Goal: Information Seeking & Learning: Learn about a topic

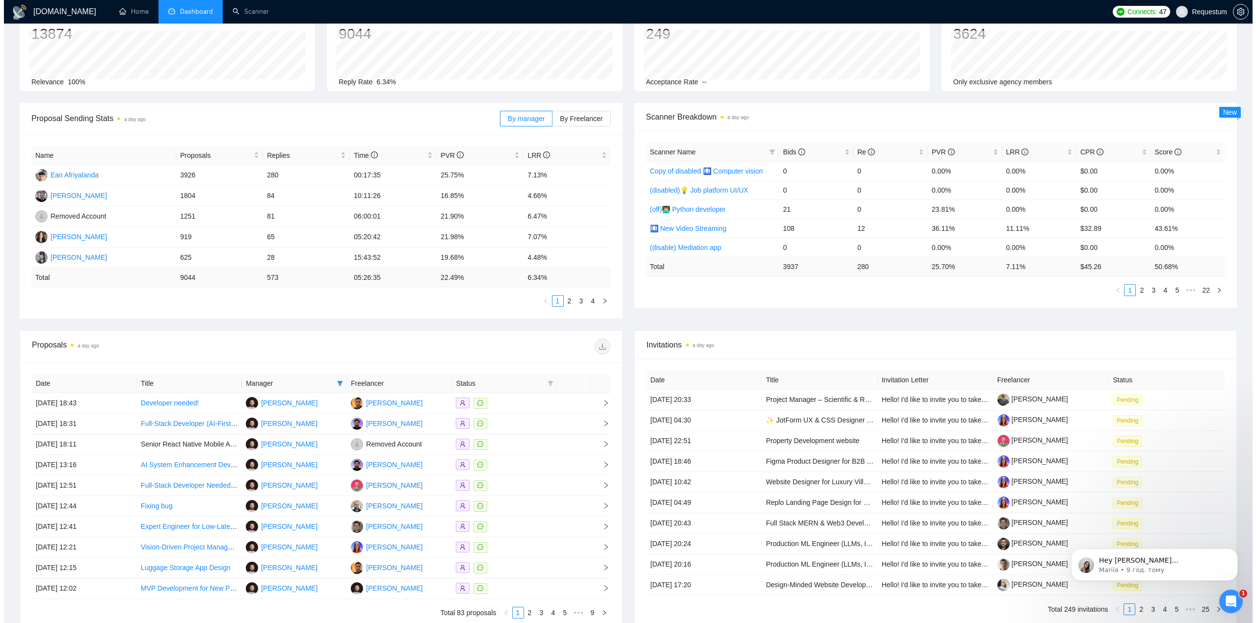
scroll to position [165, 0]
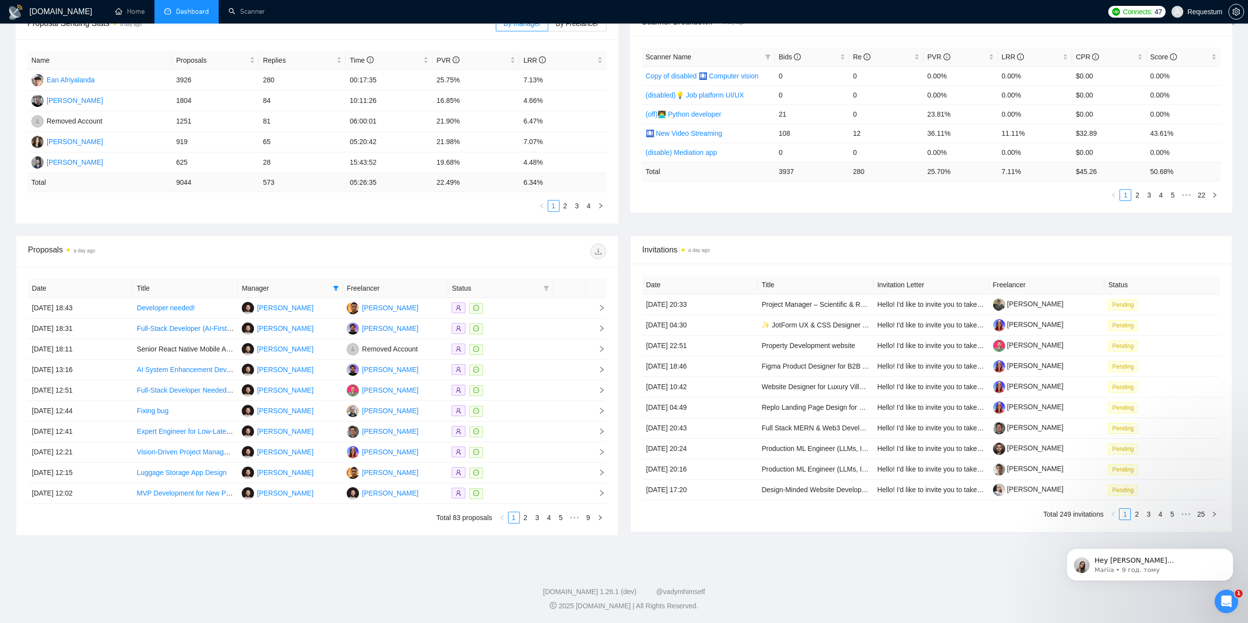
click at [337, 550] on div "[DOMAIN_NAME] Home Dashboard Scanner Connects: 47 Requestum Team Dashboard [DAT…" at bounding box center [624, 229] width 1248 height 788
click at [511, 414] on div at bounding box center [500, 411] width 97 height 11
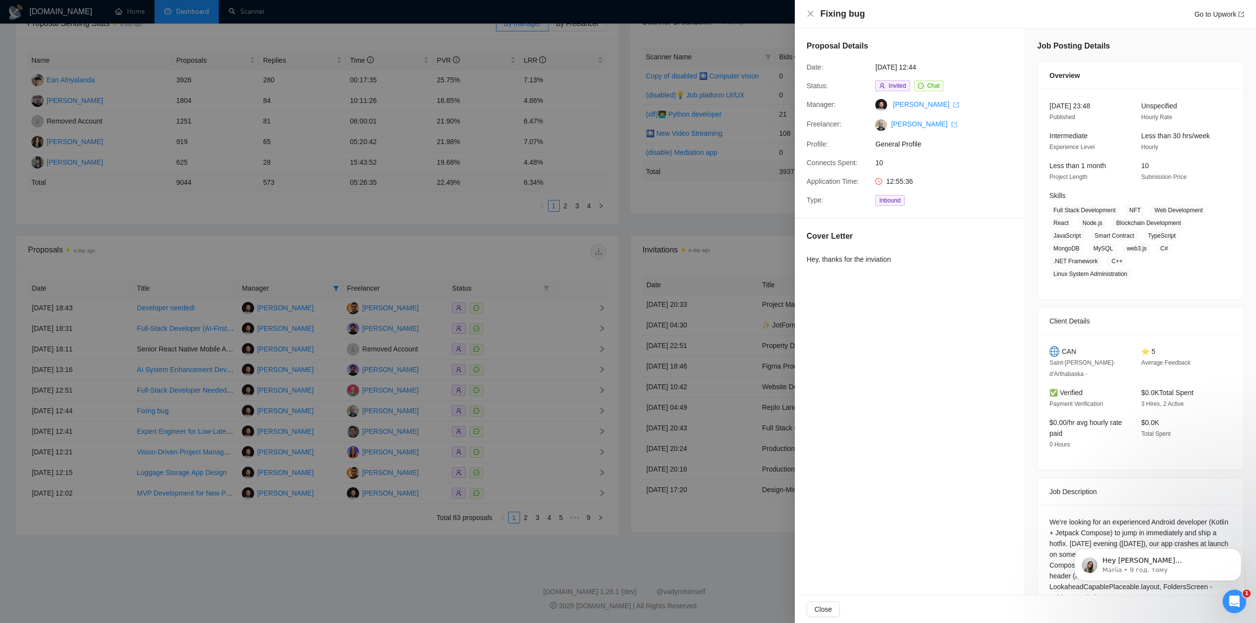
click at [468, 542] on div at bounding box center [628, 311] width 1256 height 623
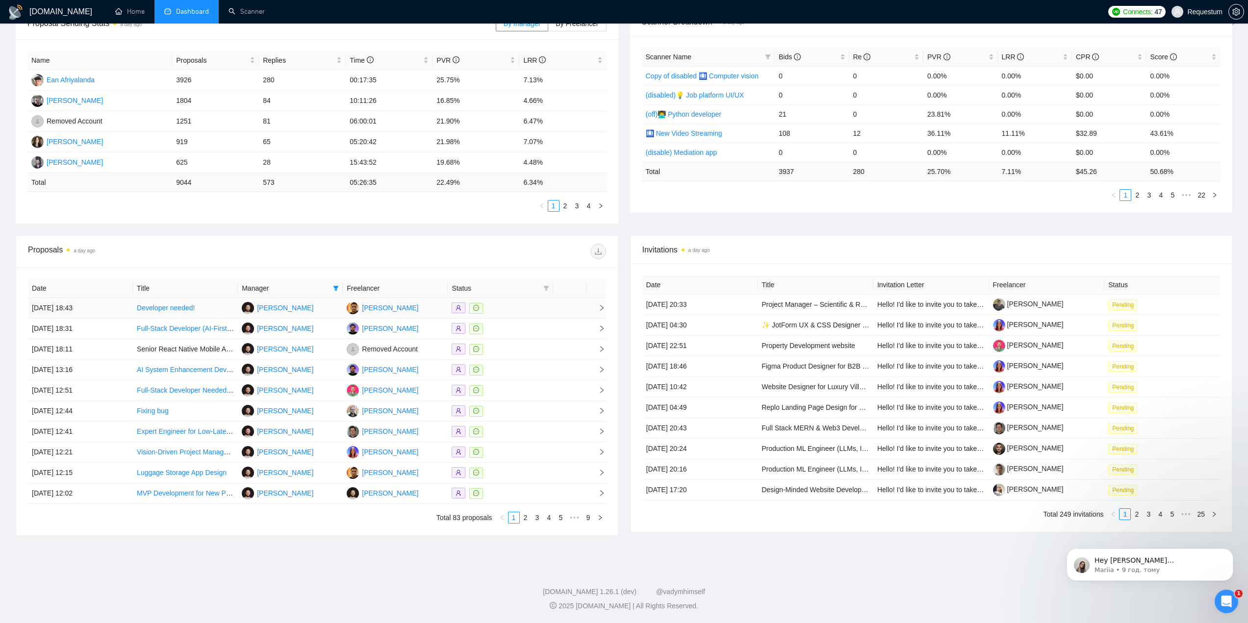
click at [527, 310] on div at bounding box center [500, 308] width 97 height 11
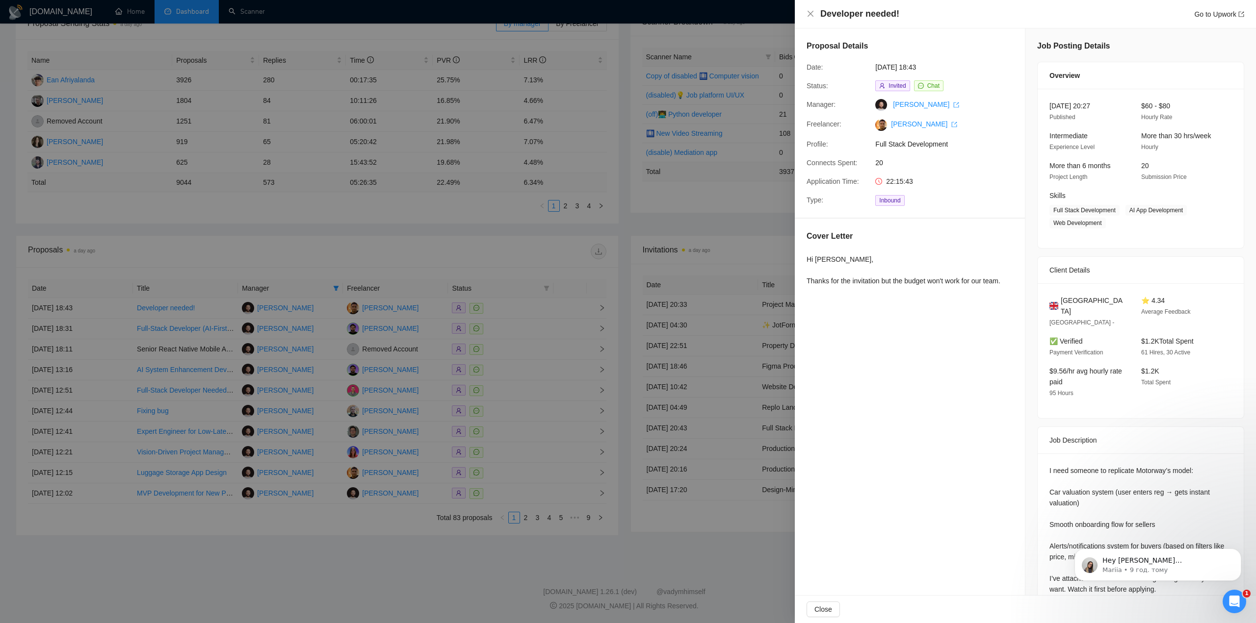
click at [519, 326] on div at bounding box center [628, 311] width 1256 height 623
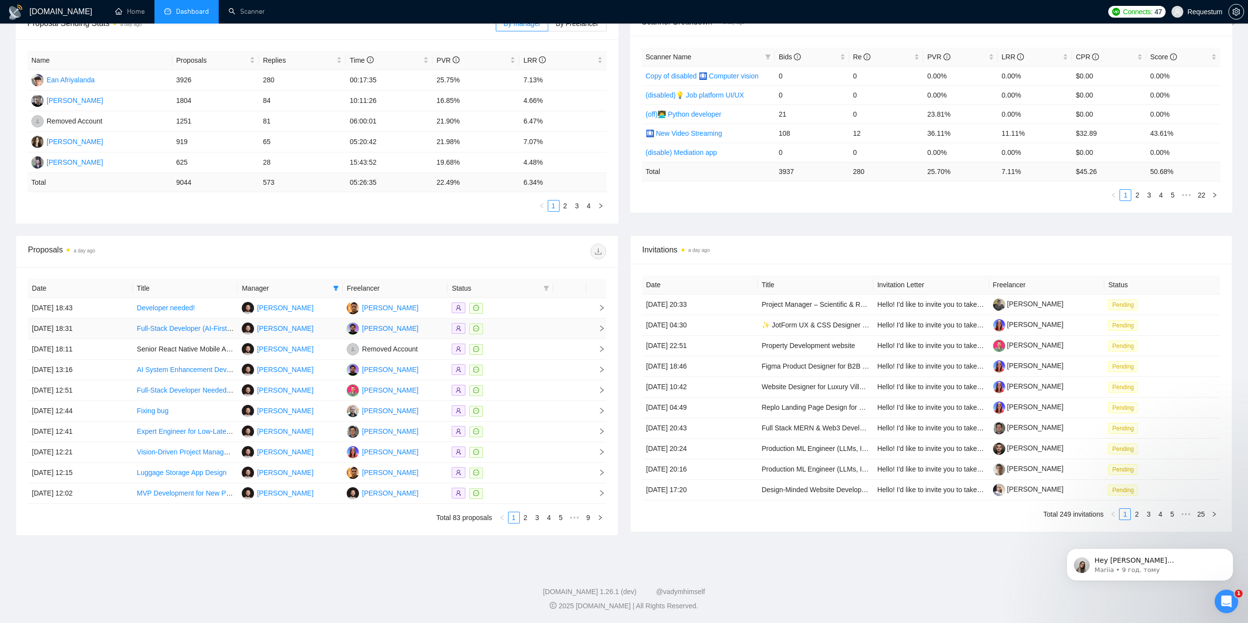
click at [514, 330] on div at bounding box center [500, 328] width 97 height 11
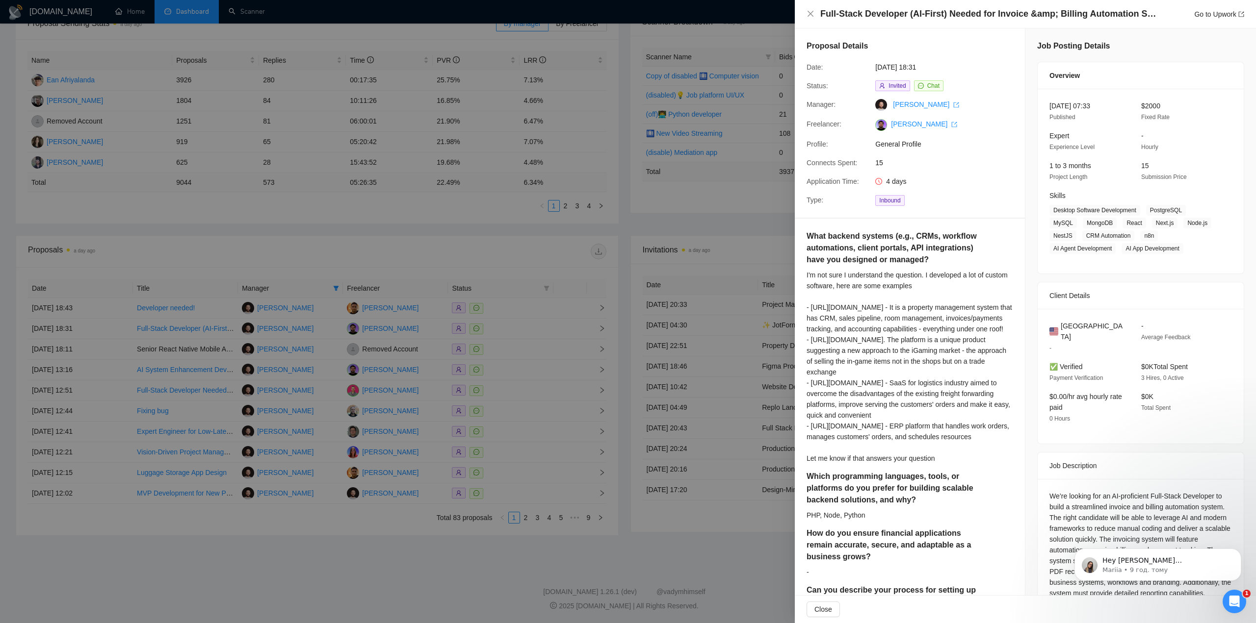
click at [523, 345] on div at bounding box center [628, 311] width 1256 height 623
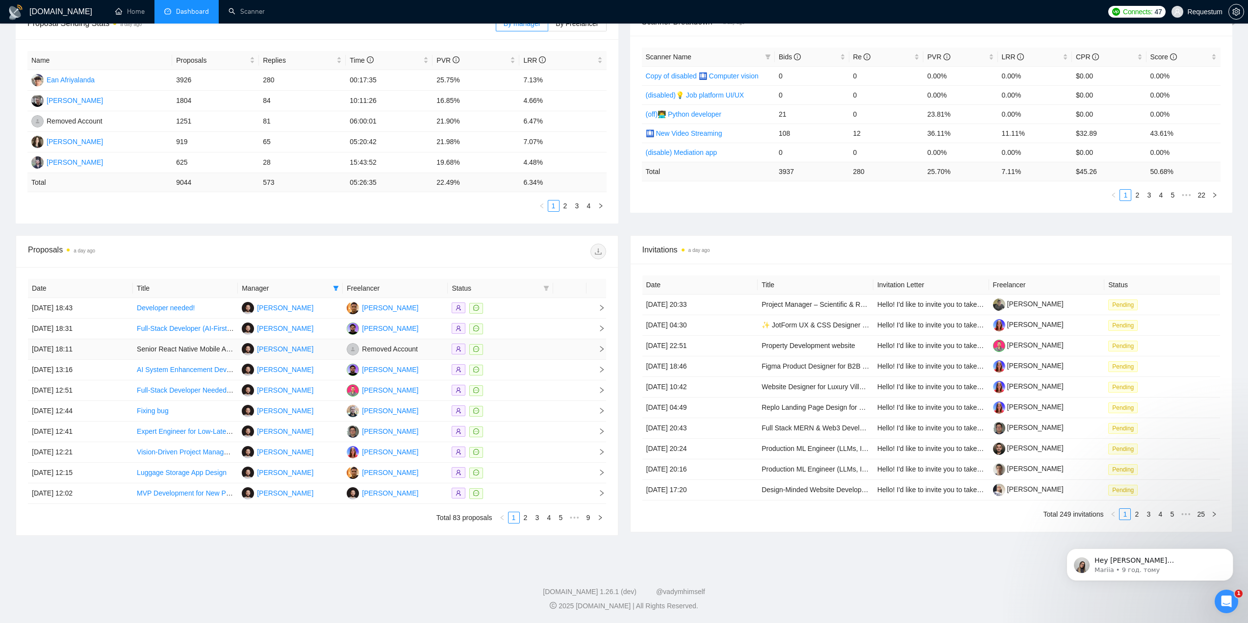
click at [526, 348] on div at bounding box center [500, 349] width 97 height 11
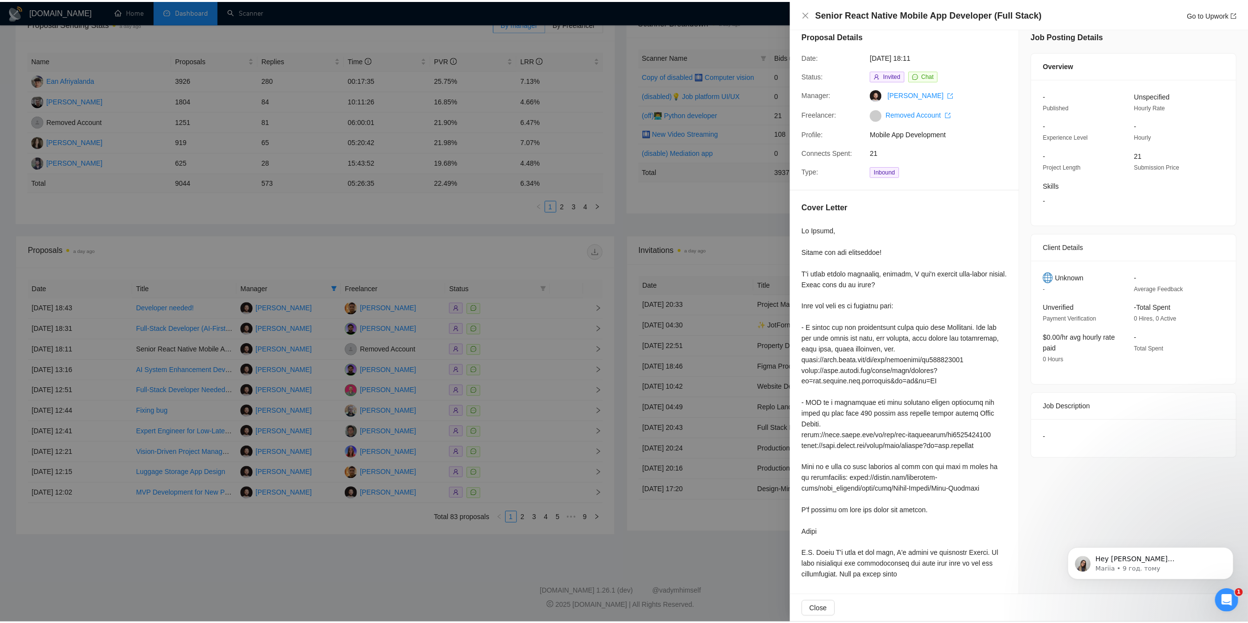
scroll to position [11, 0]
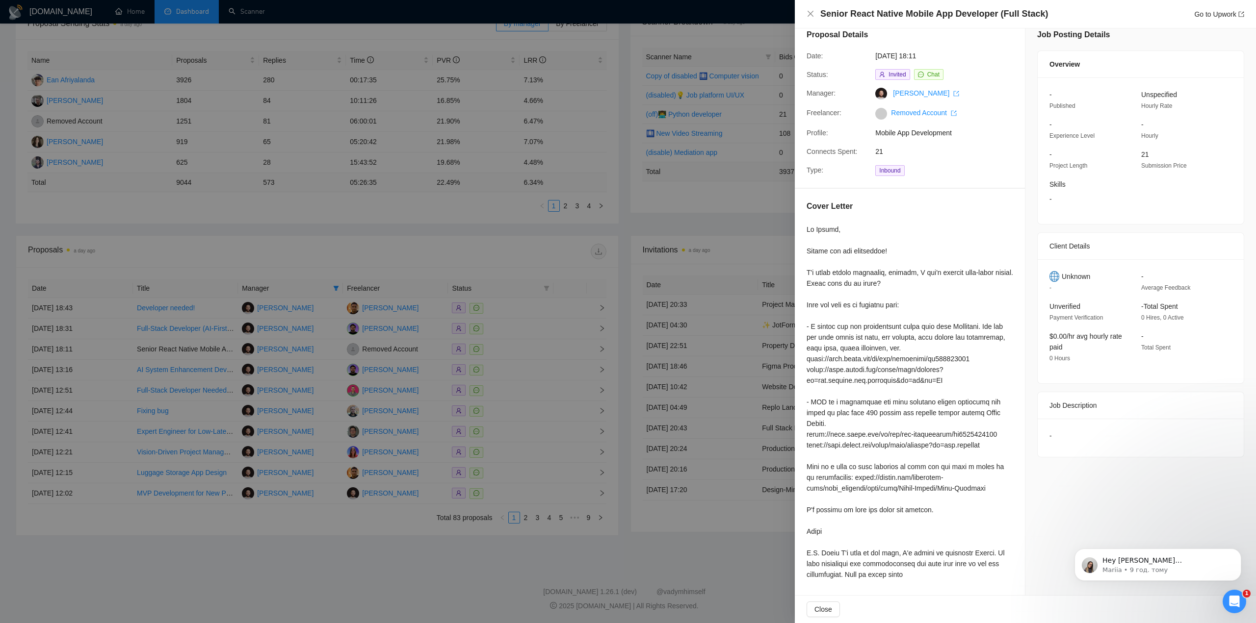
click at [537, 347] on div at bounding box center [628, 311] width 1256 height 623
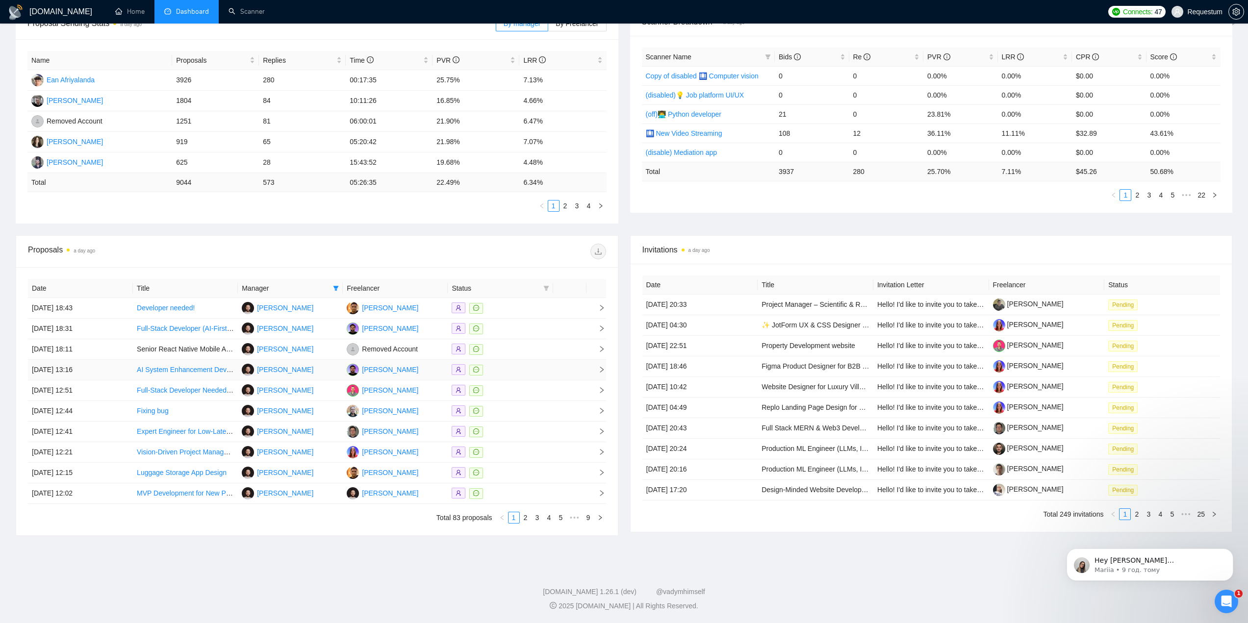
click at [540, 367] on div at bounding box center [500, 369] width 97 height 11
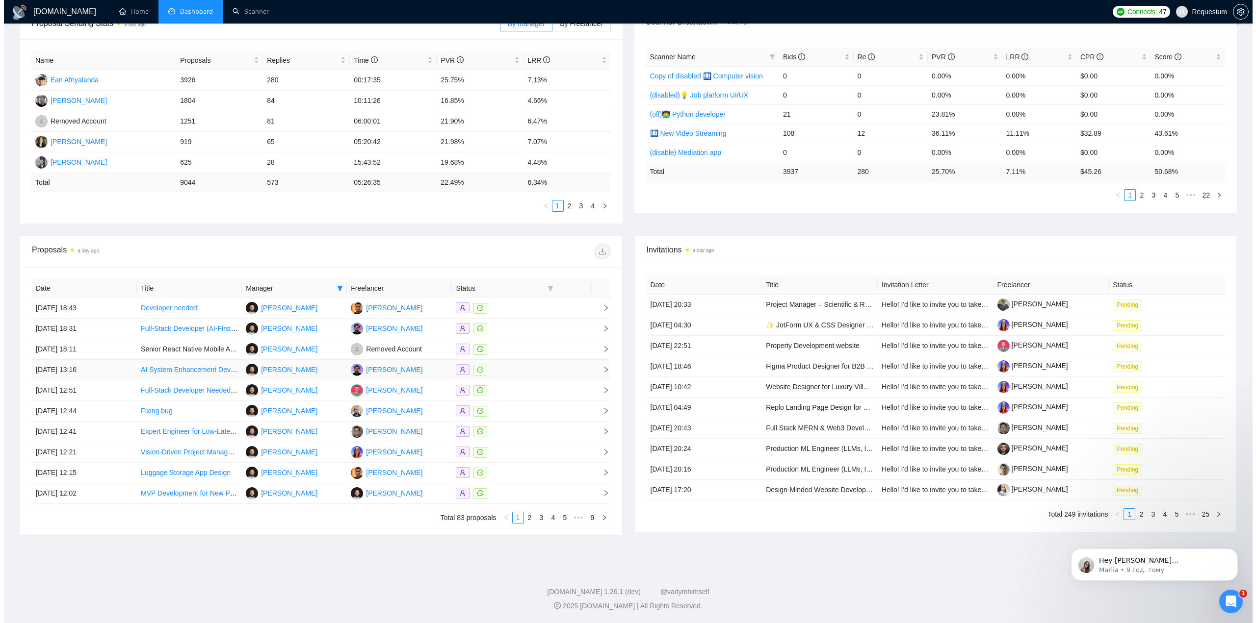
scroll to position [0, 0]
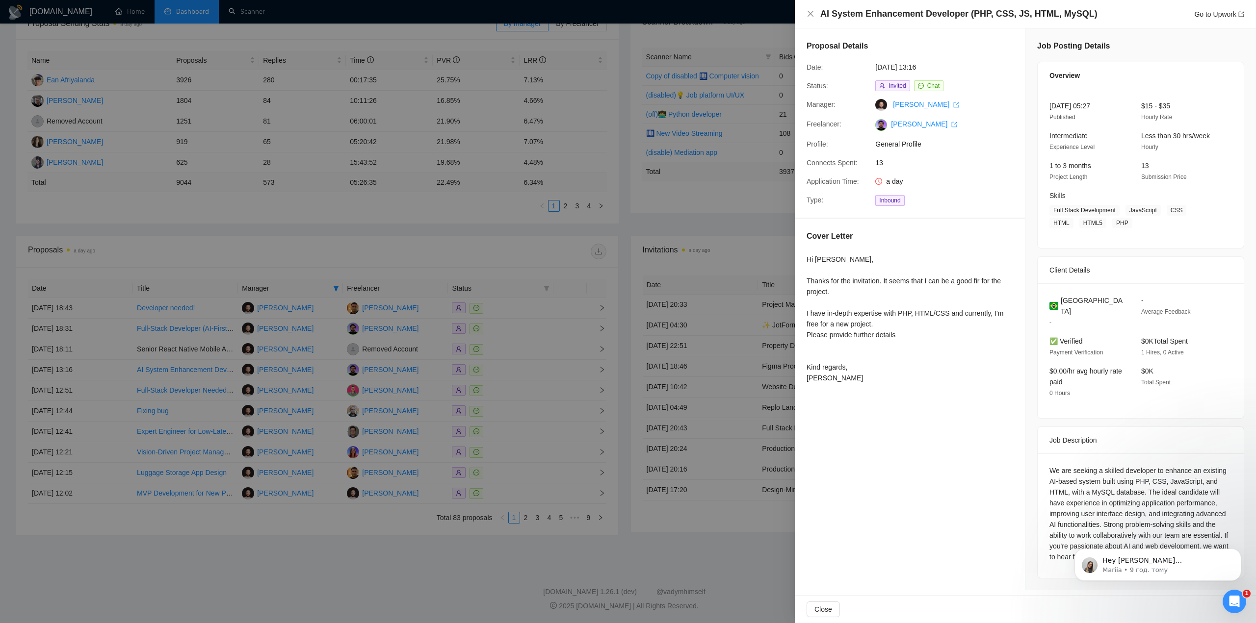
click at [540, 367] on div at bounding box center [628, 311] width 1256 height 623
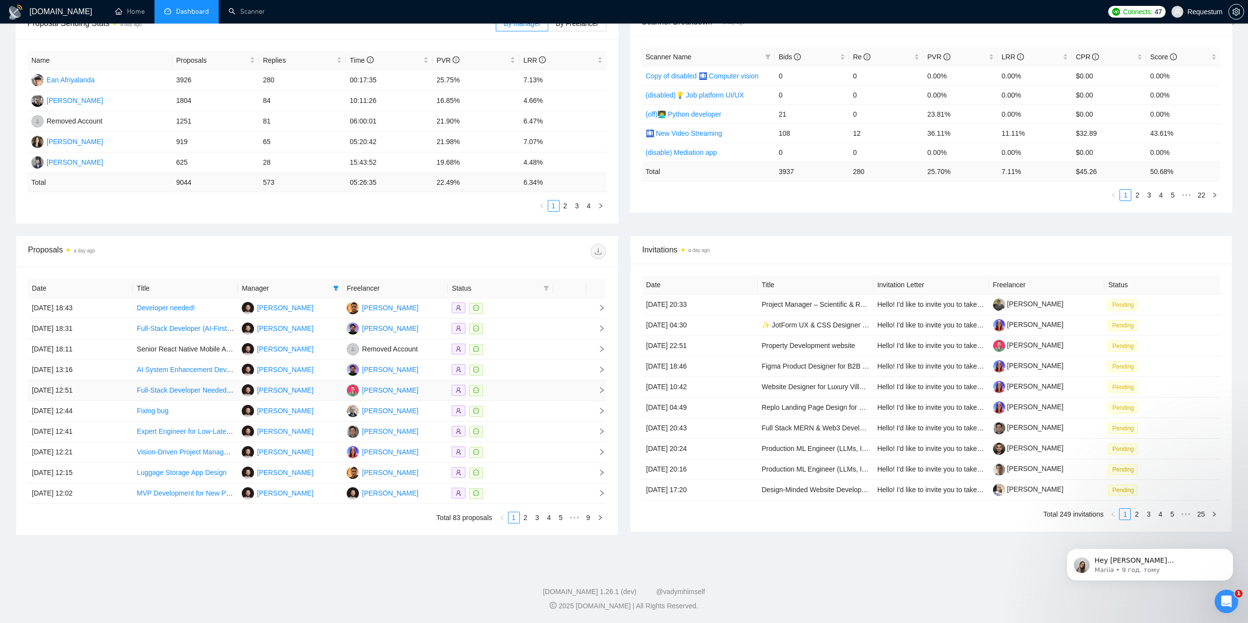
click at [542, 388] on div at bounding box center [500, 390] width 97 height 11
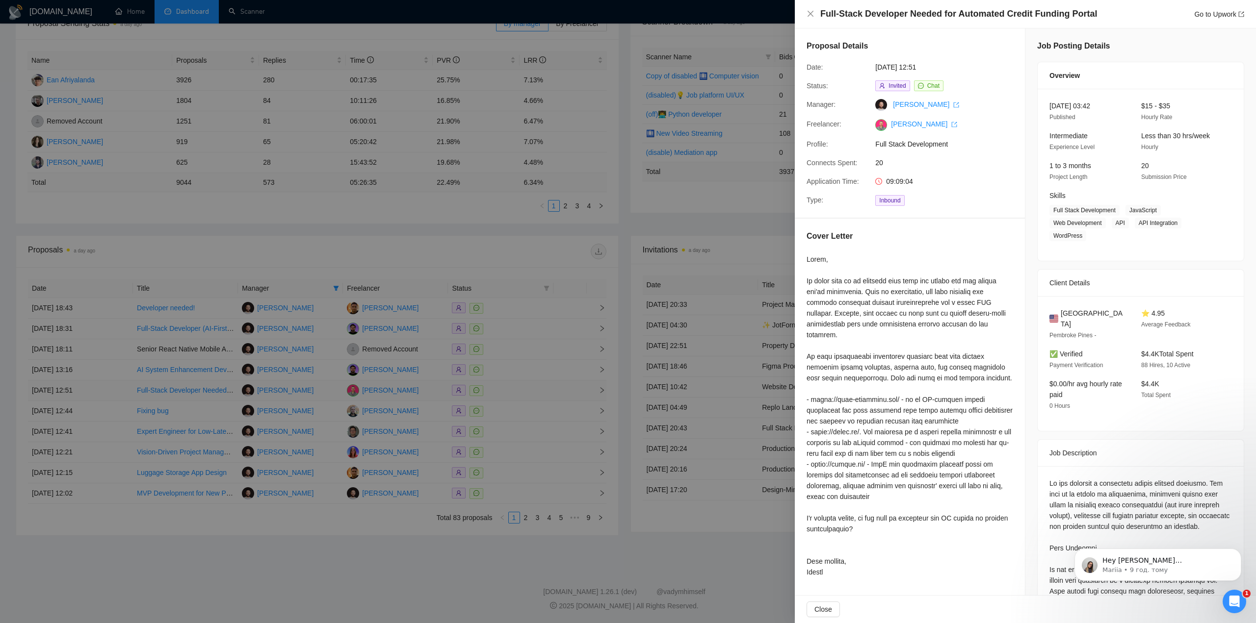
click at [542, 388] on div at bounding box center [628, 311] width 1256 height 623
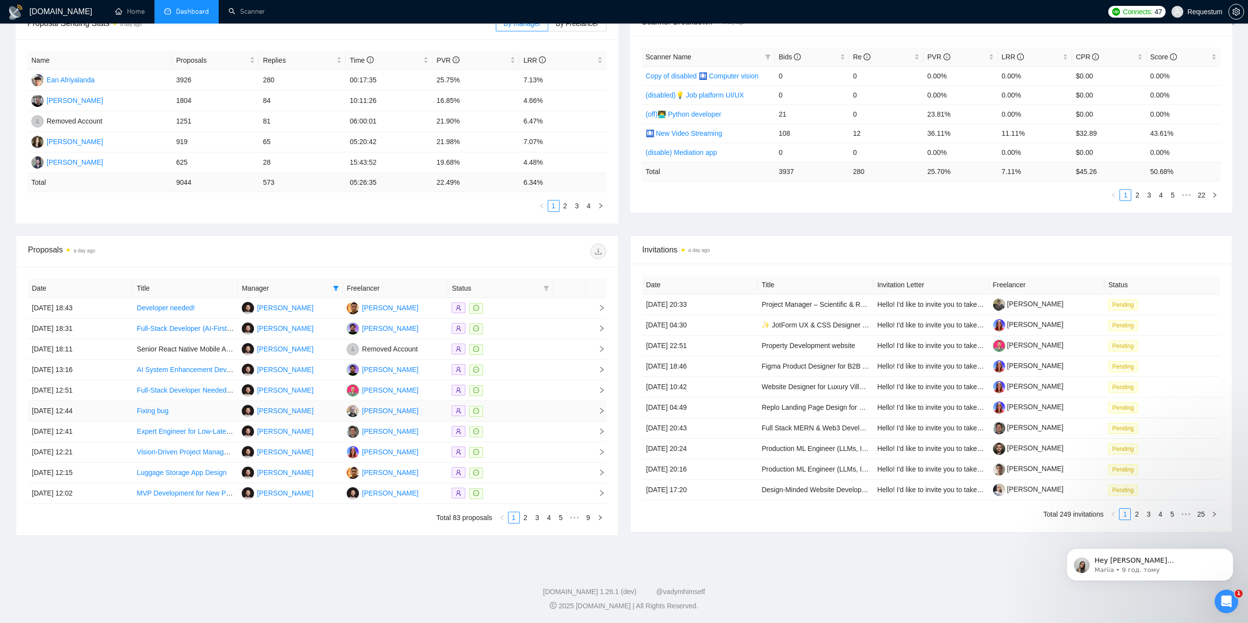
click at [545, 409] on div at bounding box center [500, 411] width 97 height 11
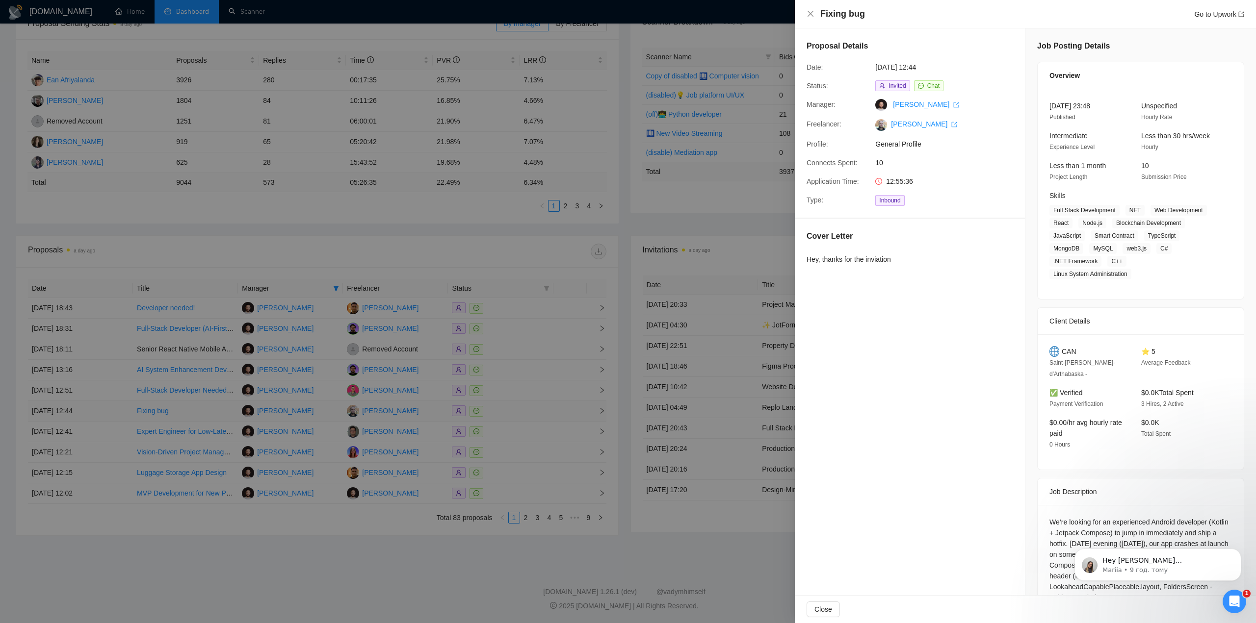
click at [545, 409] on div at bounding box center [628, 311] width 1256 height 623
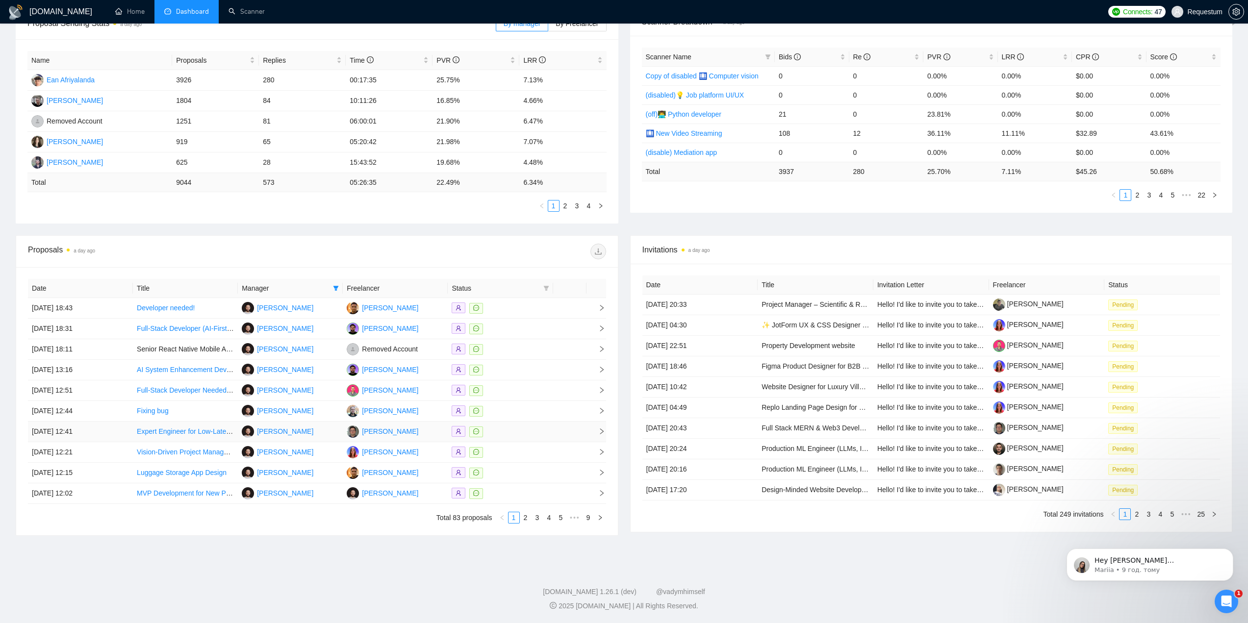
click at [540, 425] on td at bounding box center [500, 432] width 105 height 21
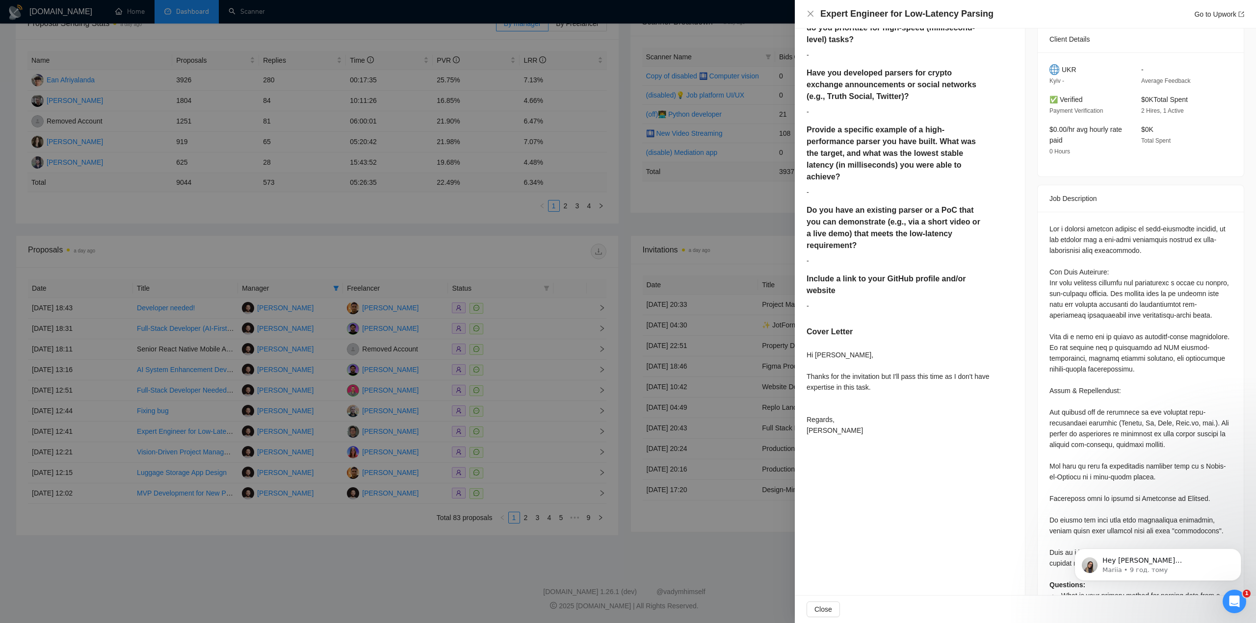
scroll to position [245, 0]
click at [502, 441] on div at bounding box center [628, 311] width 1256 height 623
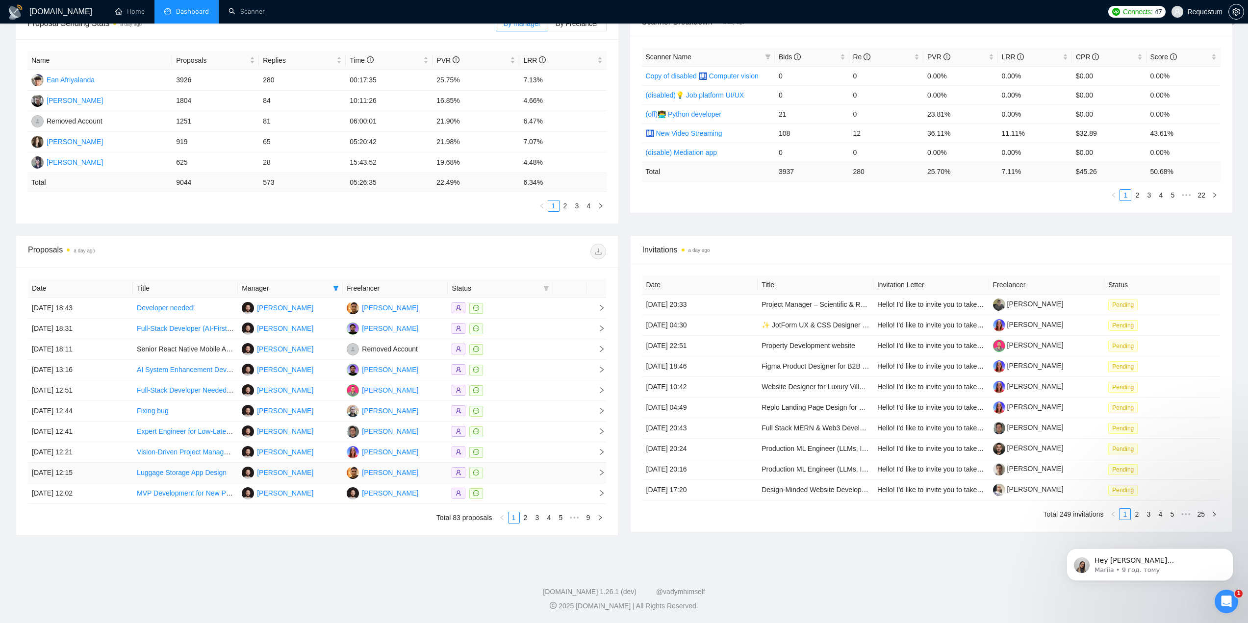
click at [528, 478] on div at bounding box center [500, 472] width 97 height 11
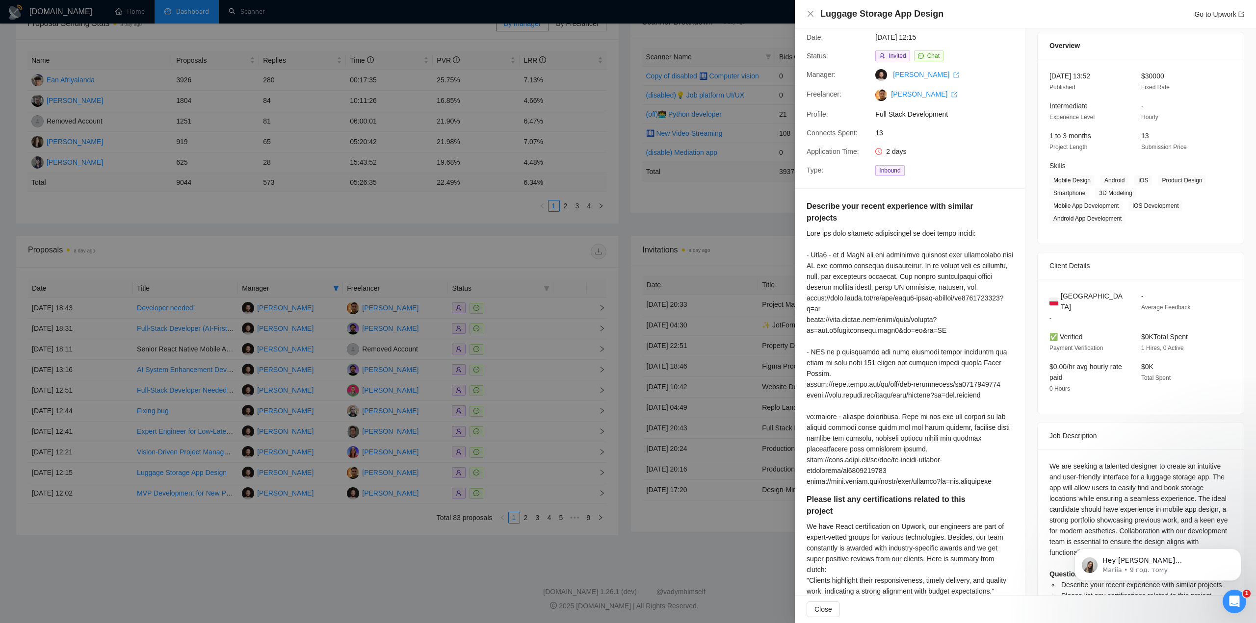
scroll to position [0, 0]
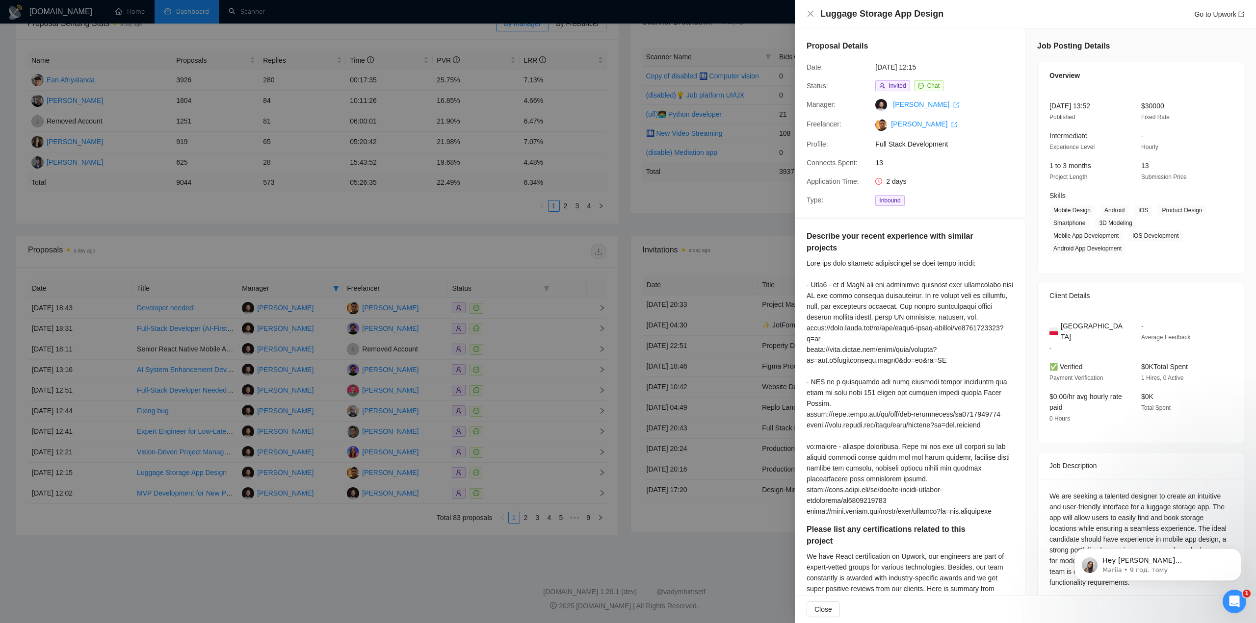
click at [450, 546] on div at bounding box center [628, 311] width 1256 height 623
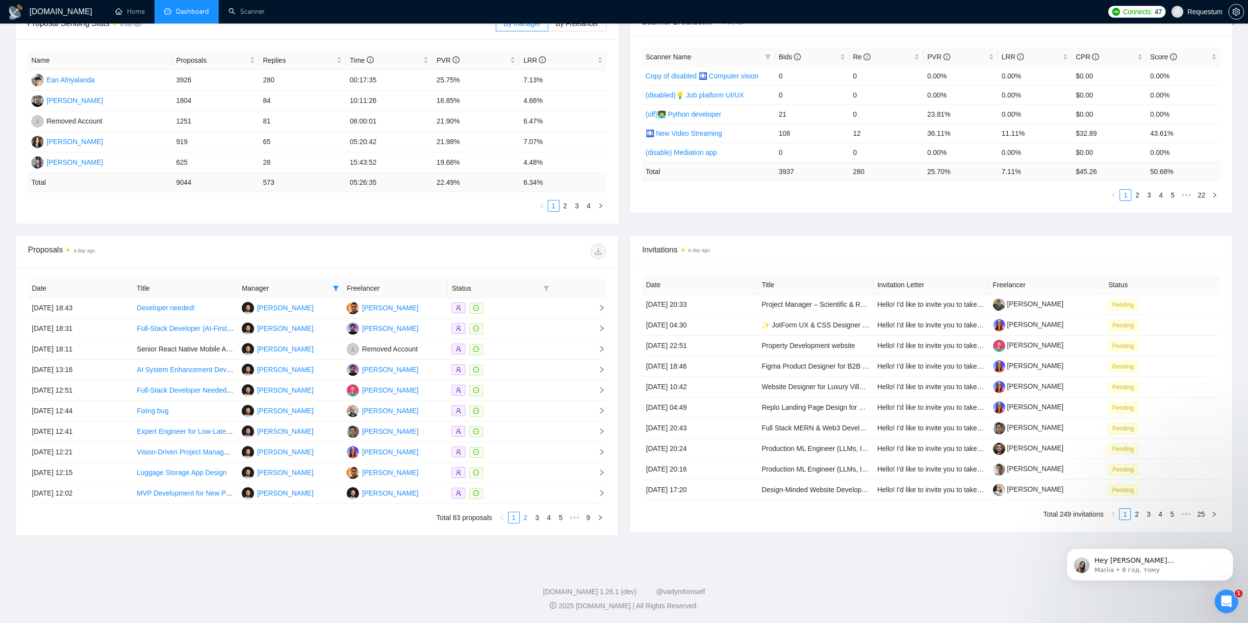
click at [524, 518] on link "2" at bounding box center [525, 518] width 11 height 11
click at [523, 306] on div at bounding box center [500, 308] width 97 height 11
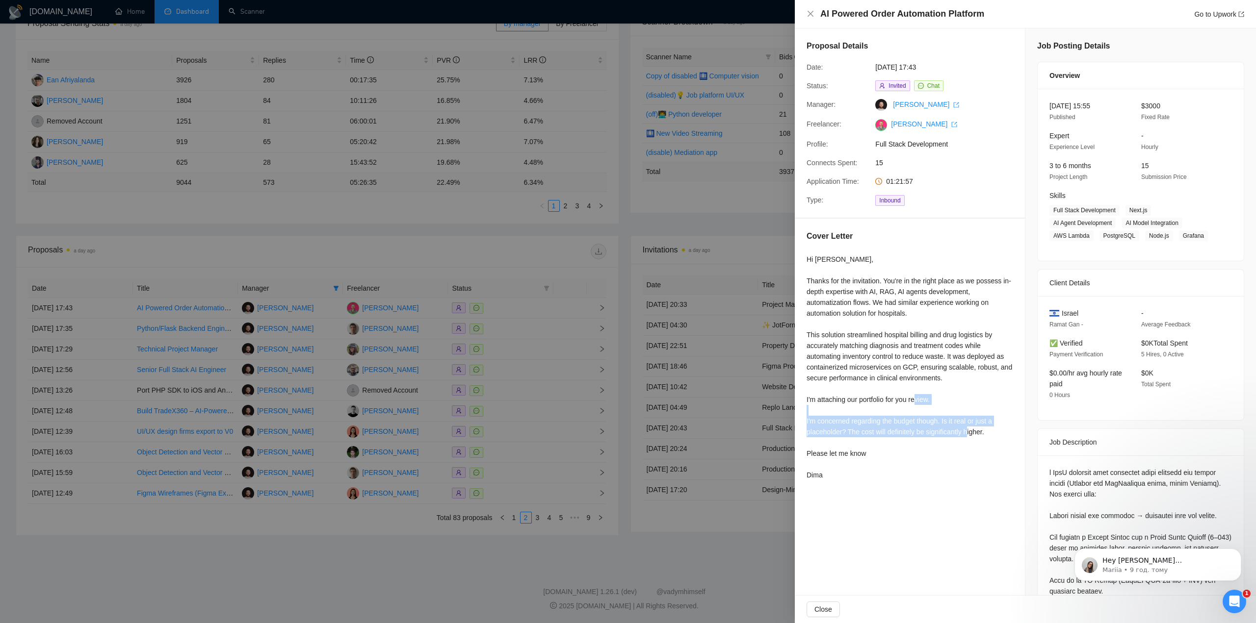
drag, startPoint x: 804, startPoint y: 420, endPoint x: 993, endPoint y: 438, distance: 189.1
click at [993, 438] on div "Cover Letter Hi [PERSON_NAME], Thanks for the invitation. You're in the right p…" at bounding box center [910, 358] width 230 height 278
copy div "I'm concerned regarding the budget though. Is it real or just a placeholder? Th…"
drag, startPoint x: 804, startPoint y: 283, endPoint x: 883, endPoint y: 285, distance: 78.5
click at [883, 285] on div "Cover Letter Hi [PERSON_NAME], Thanks for the invitation. You're in the right p…" at bounding box center [910, 358] width 230 height 278
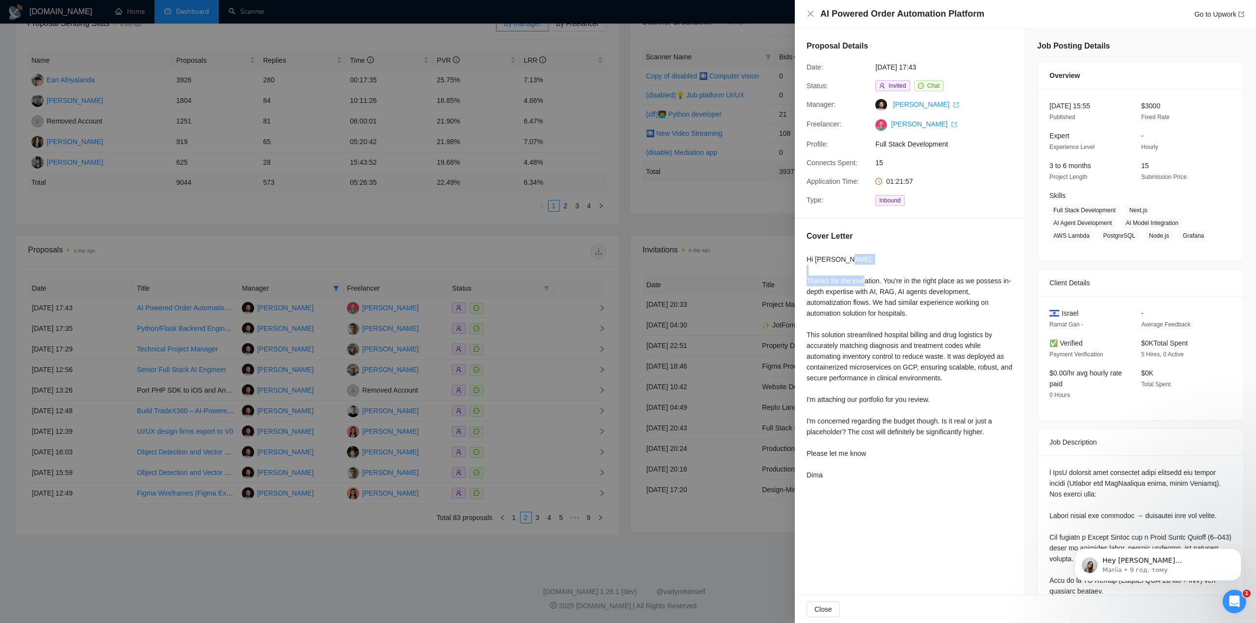
copy div "Thanks for the invitation."
